Goal: Entertainment & Leisure: Browse casually

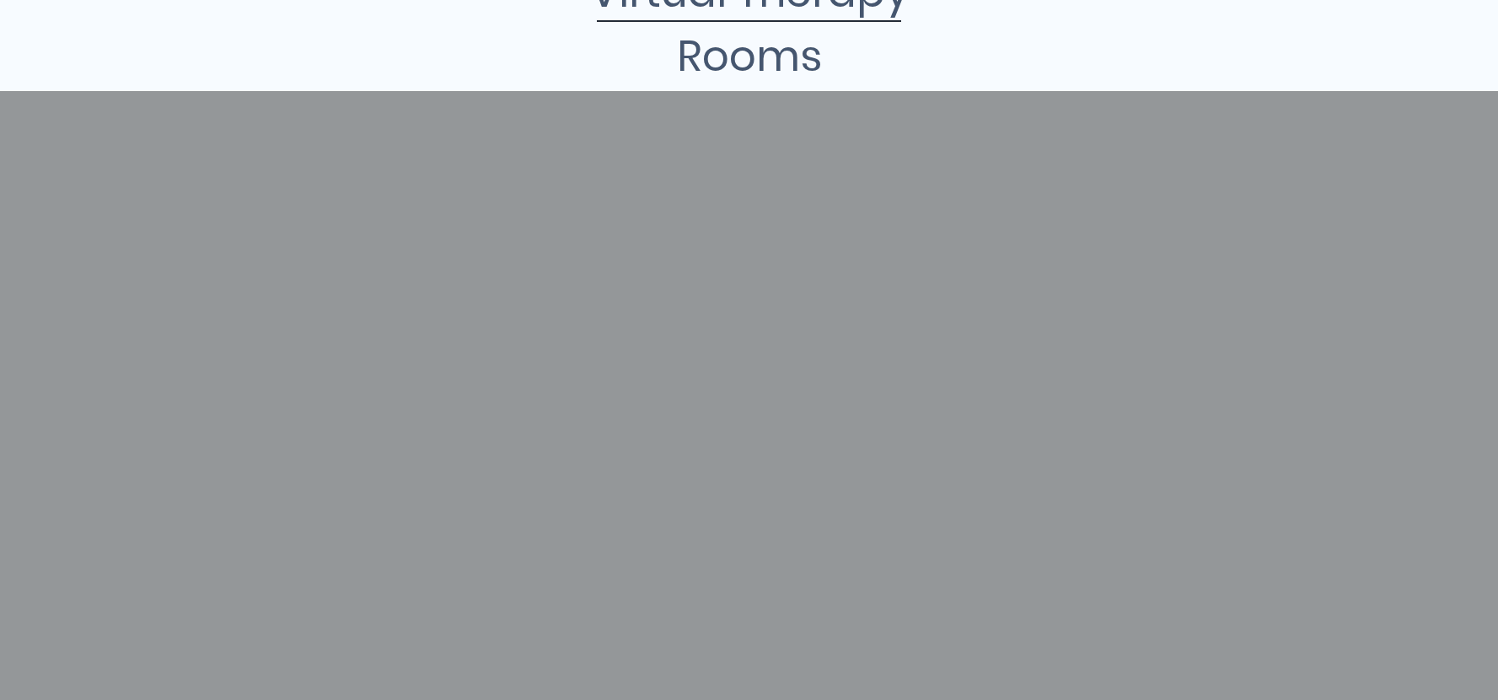
scroll to position [328, 0]
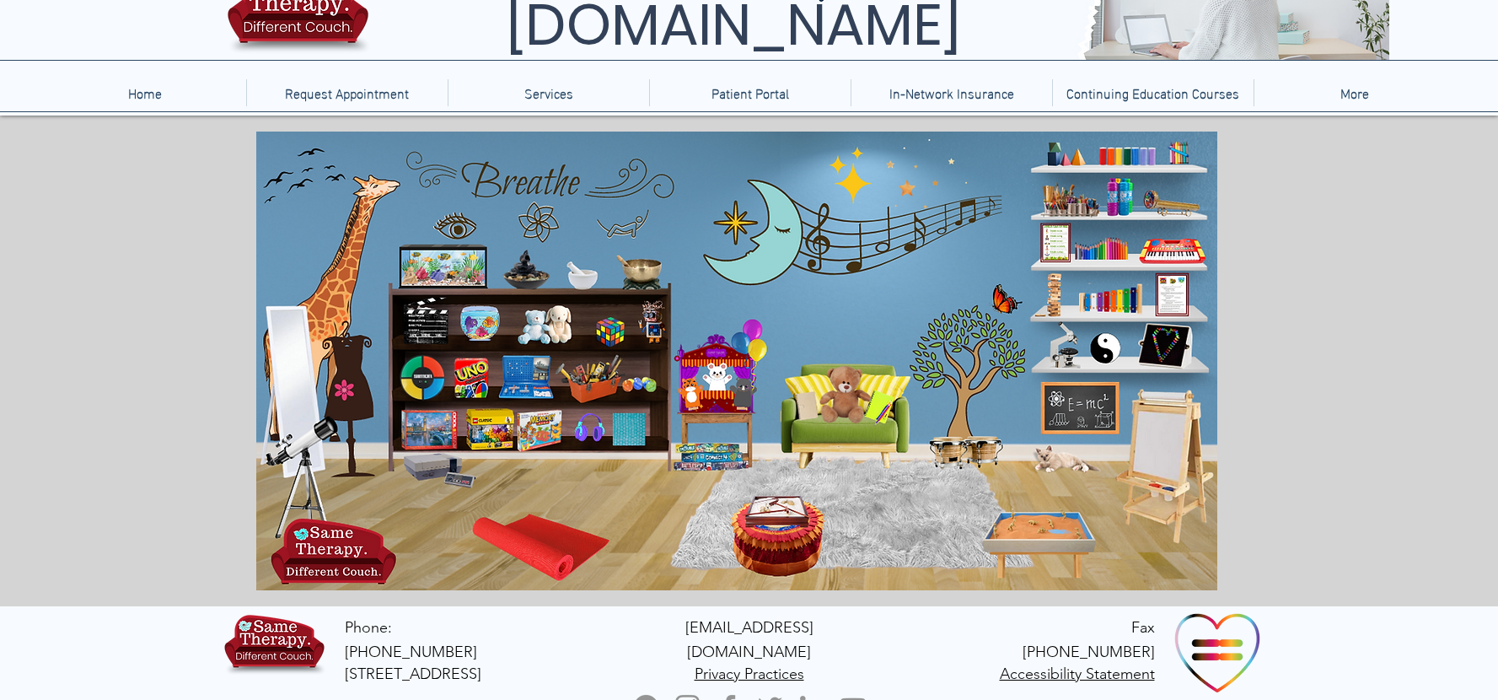
scroll to position [94, 0]
click at [851, 390] on icon "main content" at bounding box center [839, 392] width 47 height 47
click at [453, 275] on icon "An image of a fish aquarium that when clicked brings you to a video of a fish a…" at bounding box center [440, 263] width 84 height 37
click at [1166, 443] on icon "An image of a child's art easel that when clicked brings you to a sketch pad ga…" at bounding box center [1169, 464] width 76 height 145
click at [293, 379] on icon "main content" at bounding box center [294, 366] width 45 height 103
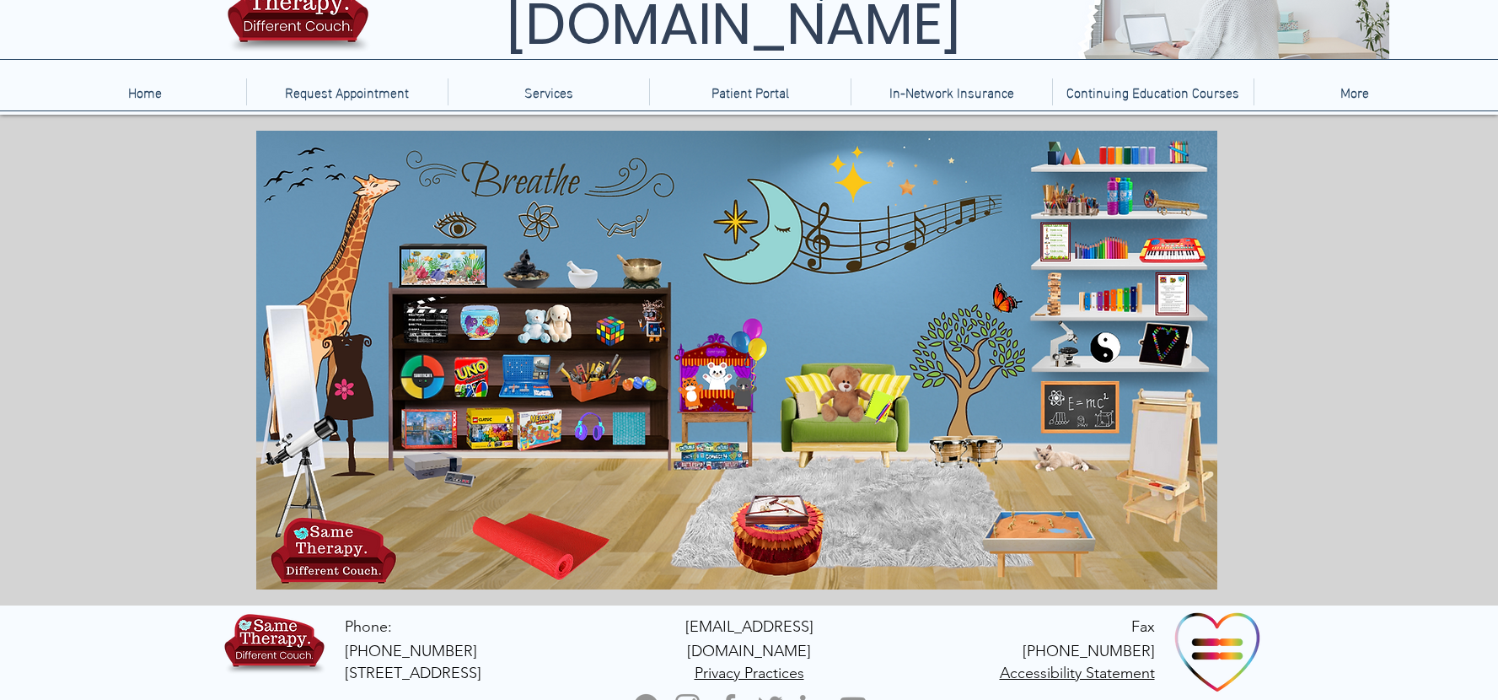
click at [1120, 196] on icon "An image of bottles of bubbles that when clicked brings you to a bubble blowing…" at bounding box center [1118, 197] width 25 height 41
click at [1046, 458] on icon "main content" at bounding box center [1067, 456] width 62 height 30
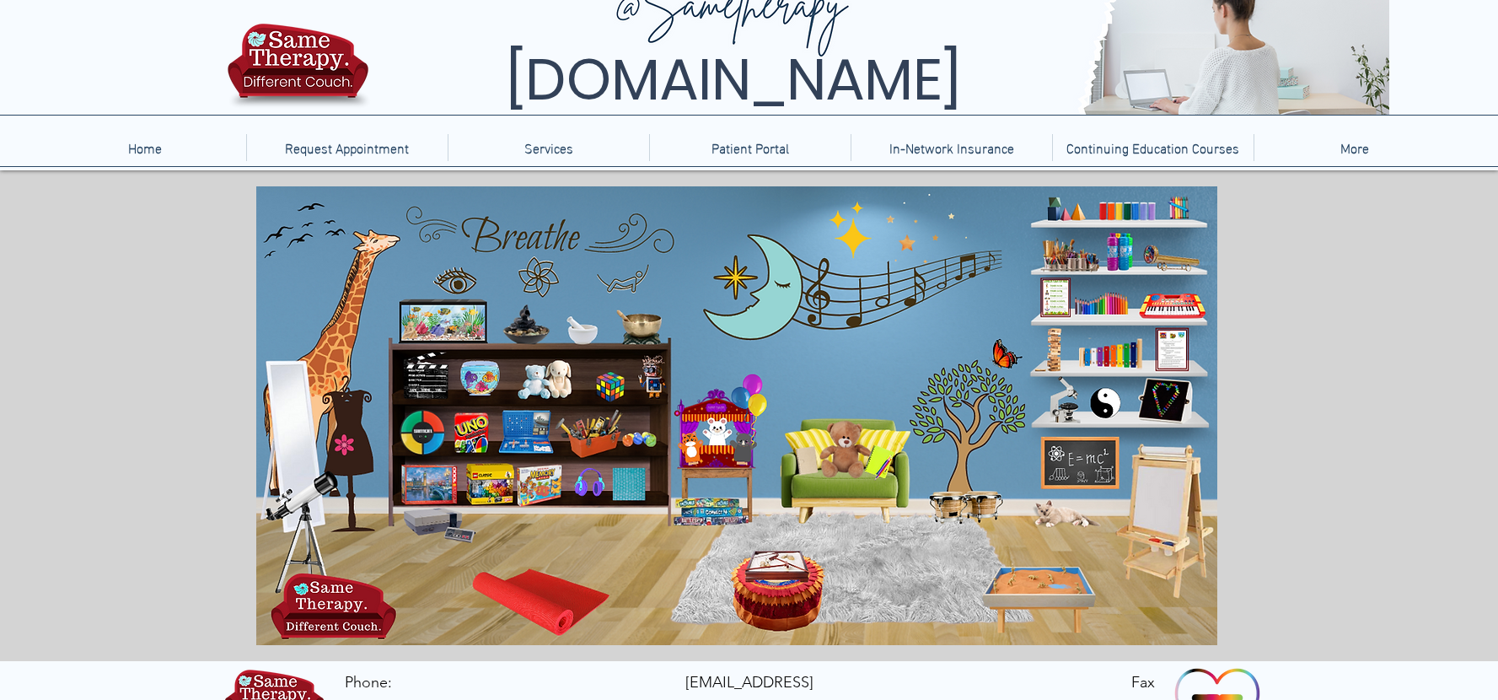
scroll to position [40, 0]
click at [312, 493] on icon "An image of a telescope that when clicked brings you to a nebula creator game." at bounding box center [306, 526] width 86 height 91
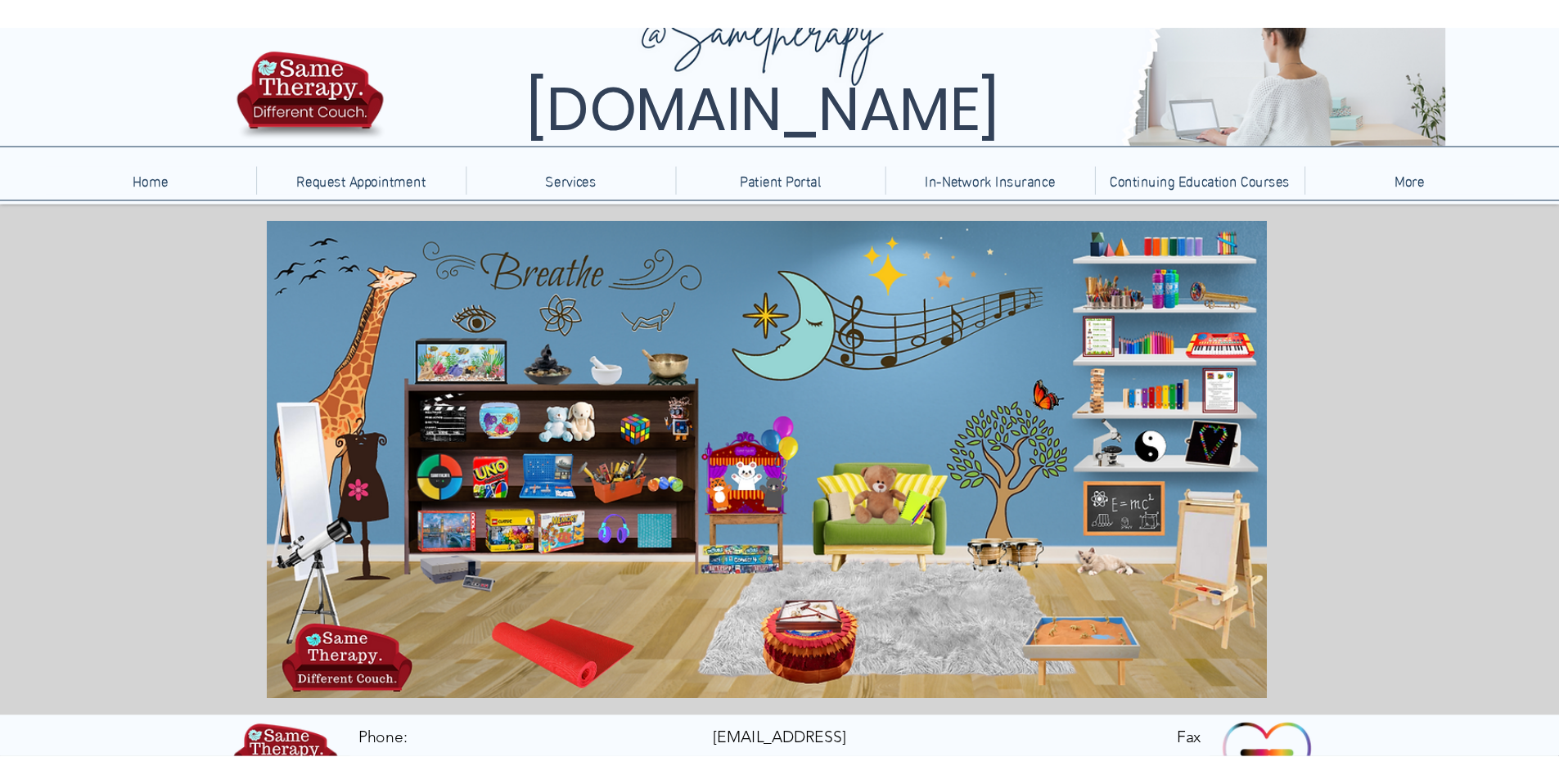
scroll to position [0, 0]
